Goal: Task Accomplishment & Management: Use online tool/utility

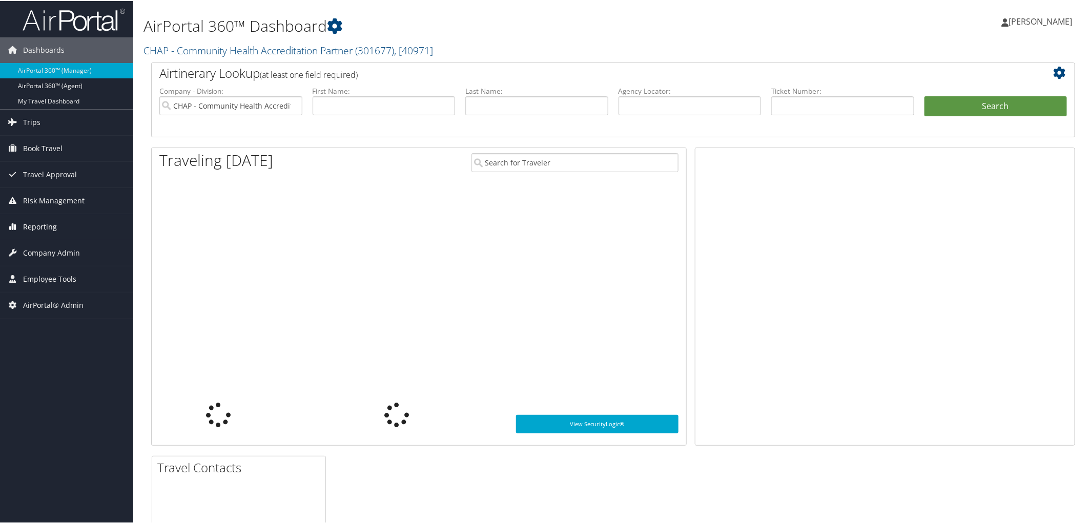
click at [41, 224] on span "Reporting" at bounding box center [40, 226] width 34 height 26
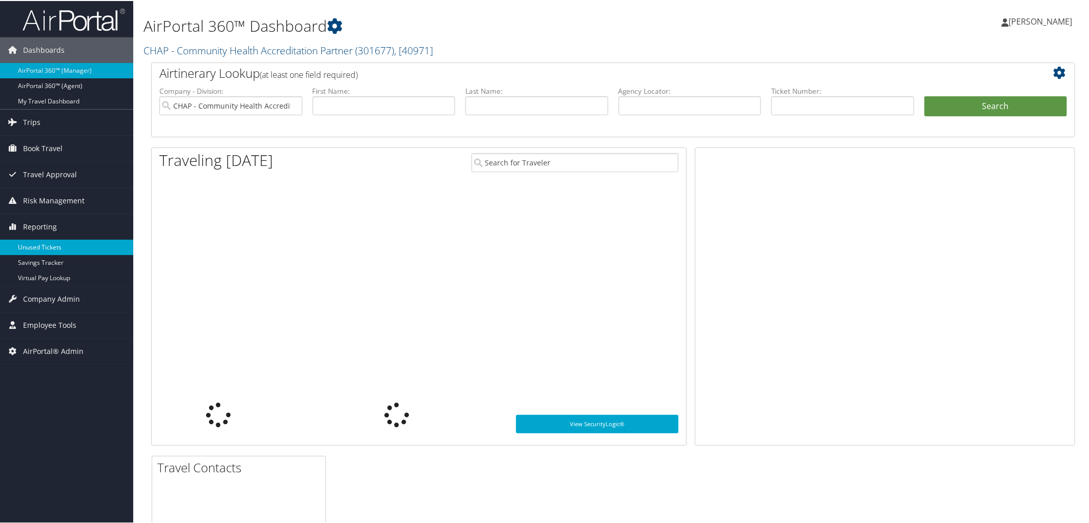
click at [59, 250] on link "Unused Tickets" at bounding box center [66, 246] width 133 height 15
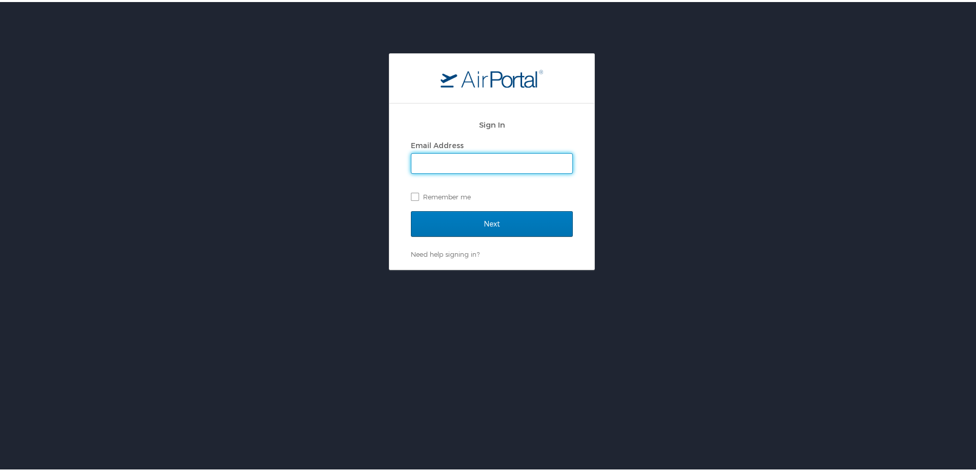
type input "[PERSON_NAME][EMAIL_ADDRESS][PERSON_NAME][DOMAIN_NAME]"
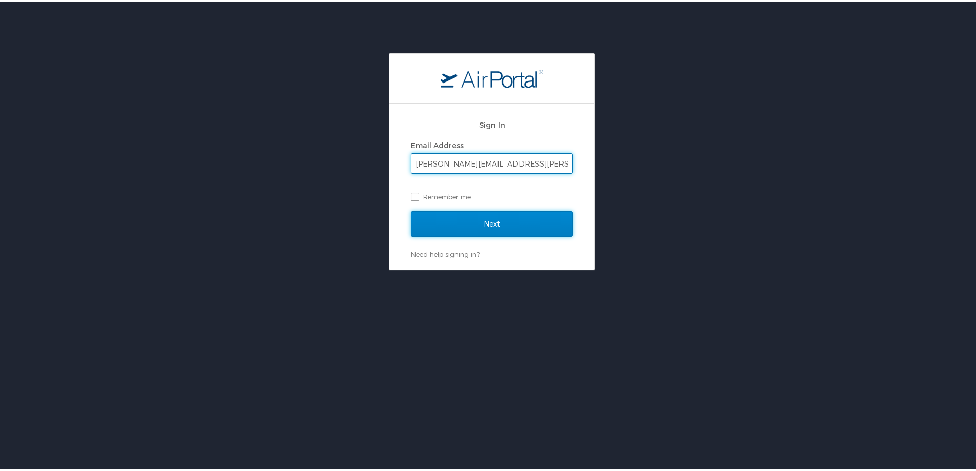
click at [505, 221] on input "Next" at bounding box center [492, 222] width 162 height 26
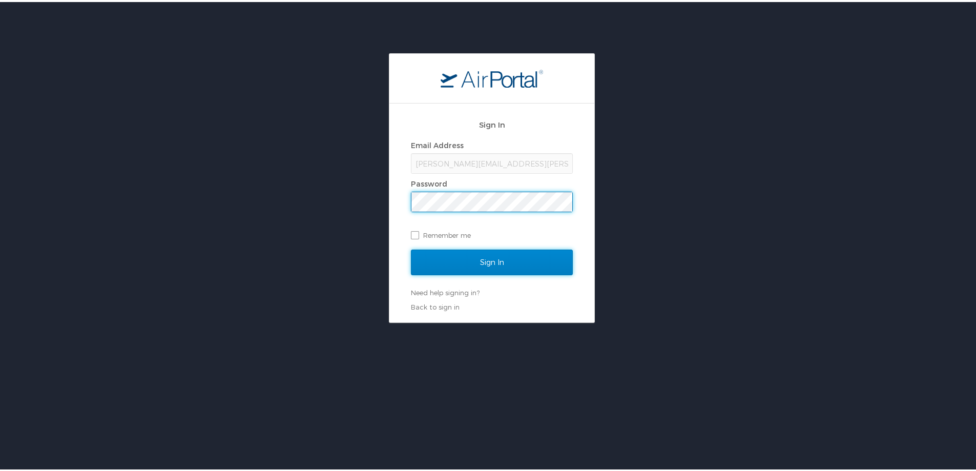
click at [507, 255] on input "Sign In" at bounding box center [492, 260] width 162 height 26
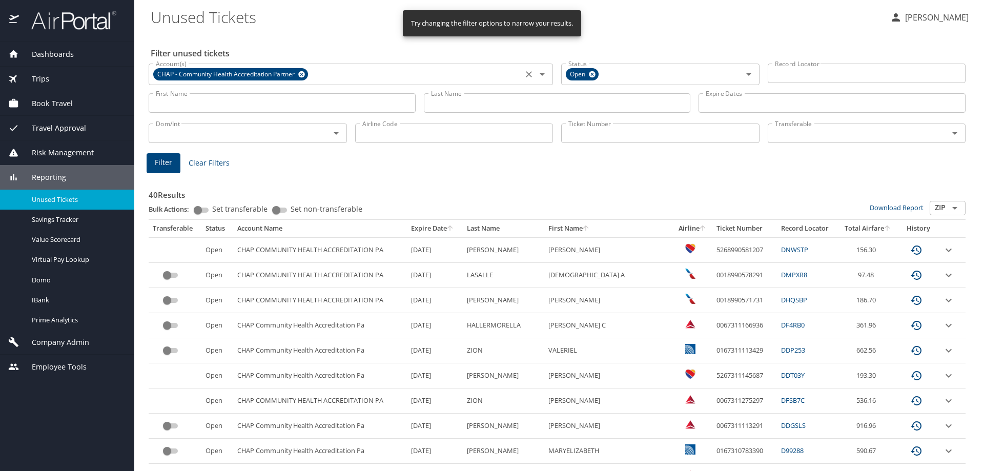
click at [301, 71] on icon at bounding box center [302, 74] width 8 height 11
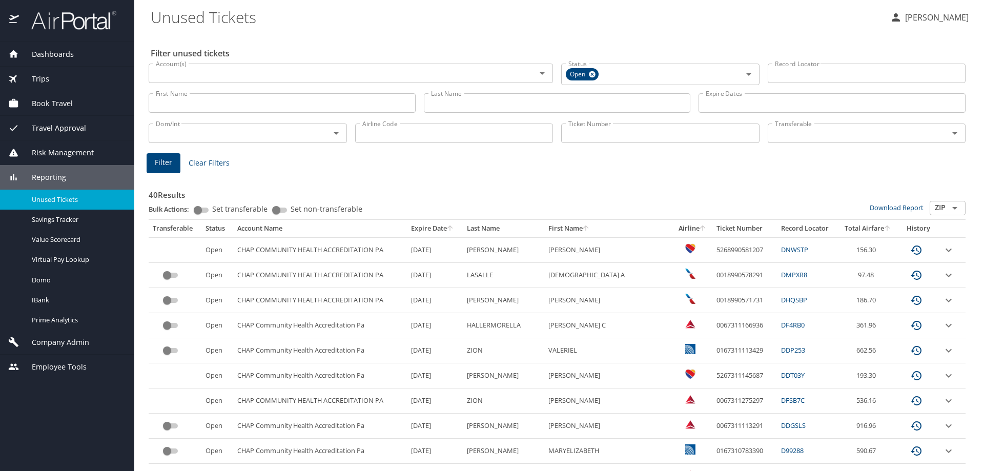
click at [486, 98] on input "Last Name" at bounding box center [557, 102] width 267 height 19
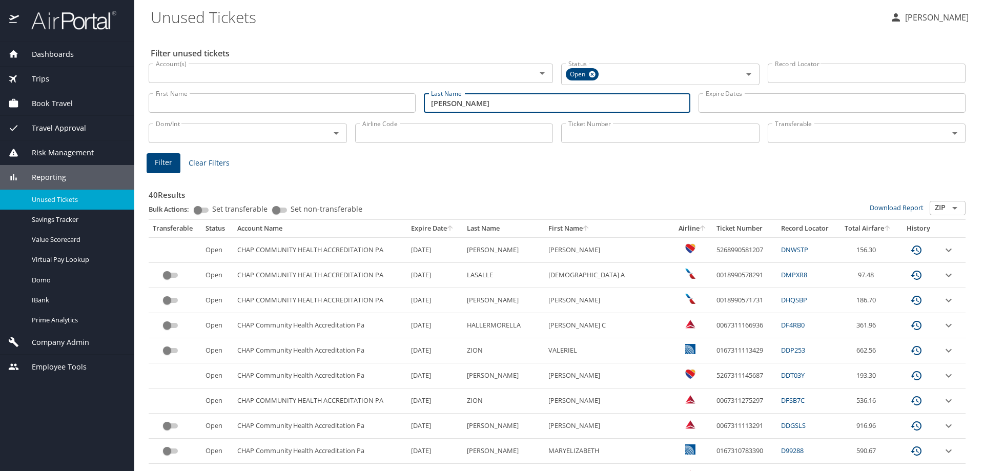
type input "[PERSON_NAME]"
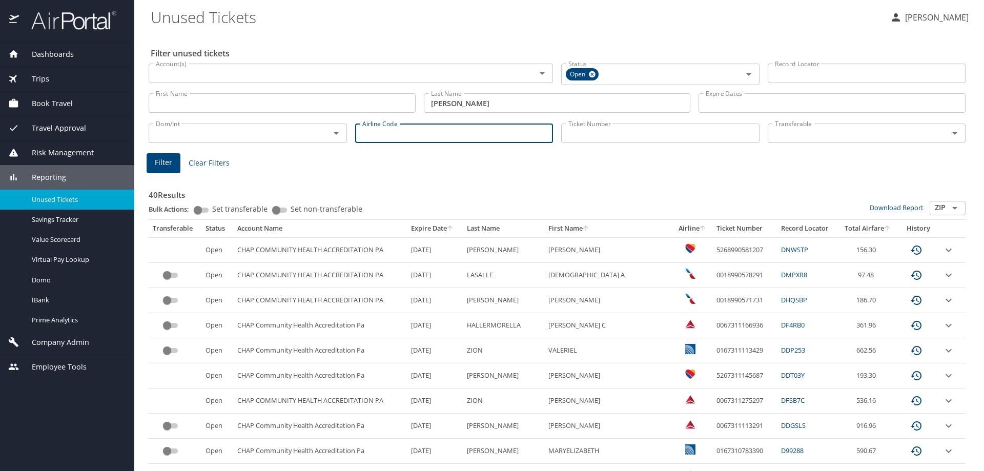
click at [469, 135] on input "Airline Code" at bounding box center [454, 132] width 198 height 19
type input "dl"
click at [171, 166] on span "Filter" at bounding box center [163, 162] width 17 height 13
